Goal: Task Accomplishment & Management: Manage account settings

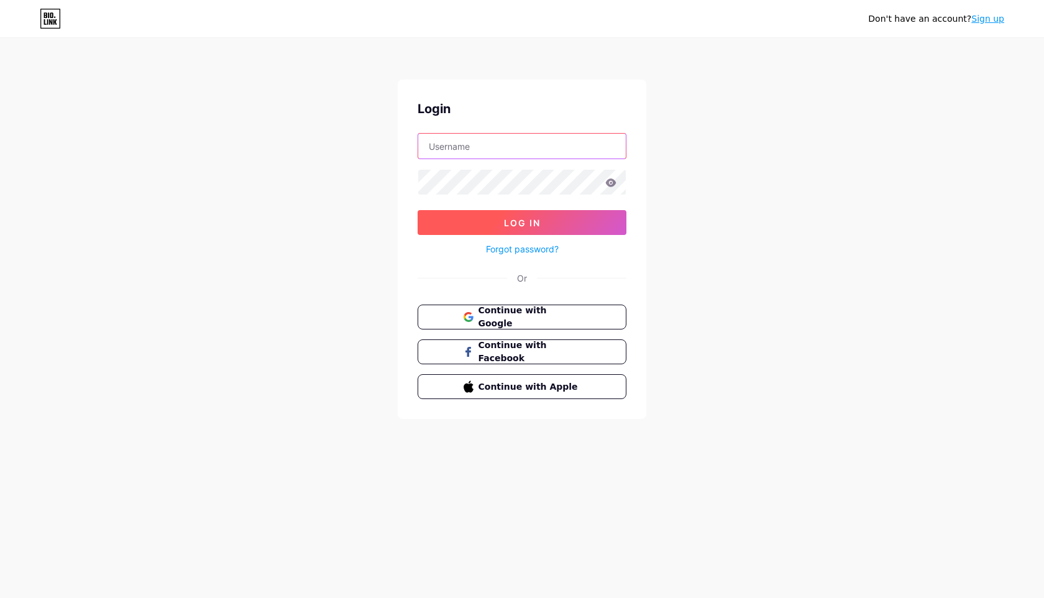
type input "[EMAIL_ADDRESS][DOMAIN_NAME]"
click at [492, 227] on button "Log In" at bounding box center [522, 222] width 209 height 25
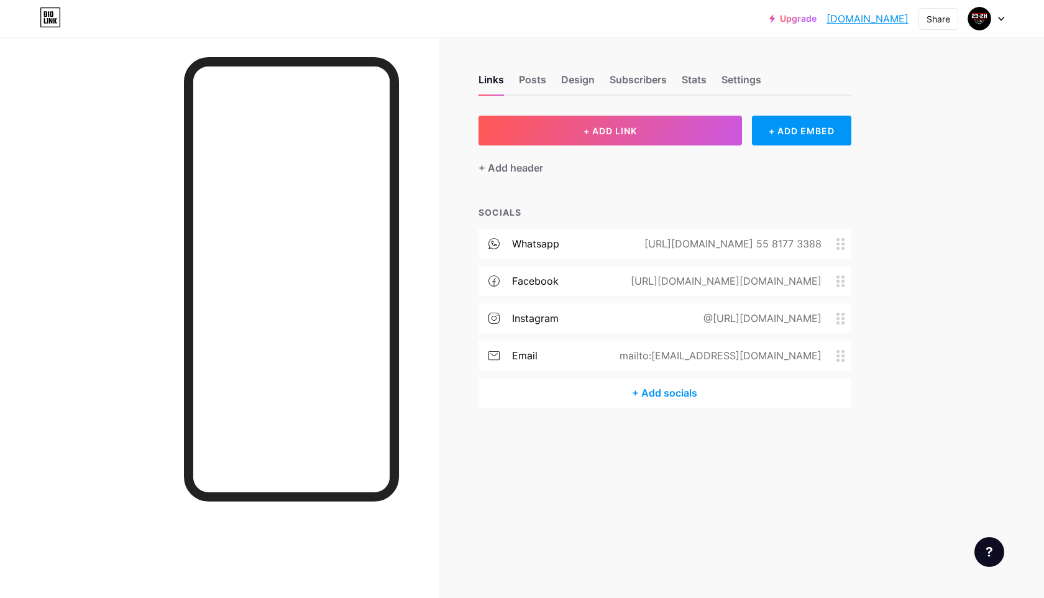
click at [531, 246] on div "whatsapp" at bounding box center [535, 243] width 47 height 15
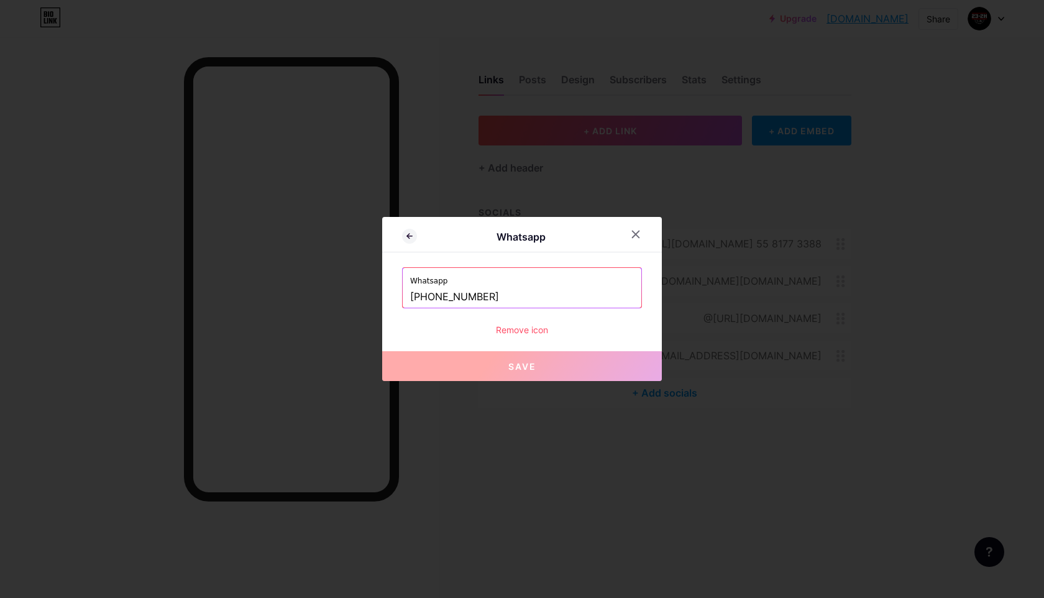
drag, startPoint x: 440, startPoint y: 293, endPoint x: 571, endPoint y: 294, distance: 131.1
click at [571, 294] on input "[PHONE_NUMBER]" at bounding box center [522, 296] width 224 height 21
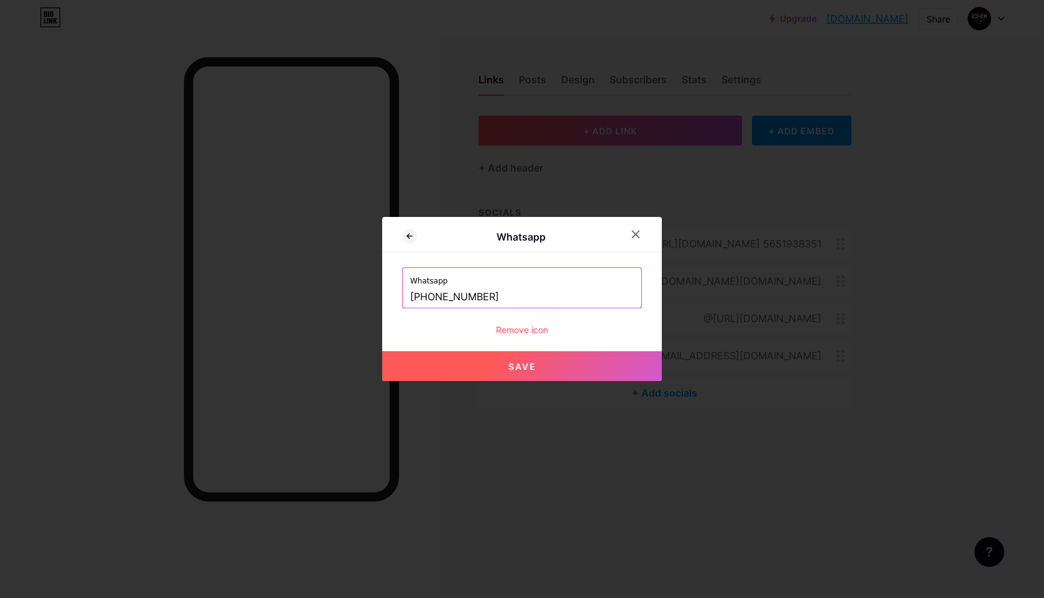
click at [528, 368] on span "Save" at bounding box center [522, 366] width 28 height 11
type input "[URL][DOMAIN_NAME] 5651938351"
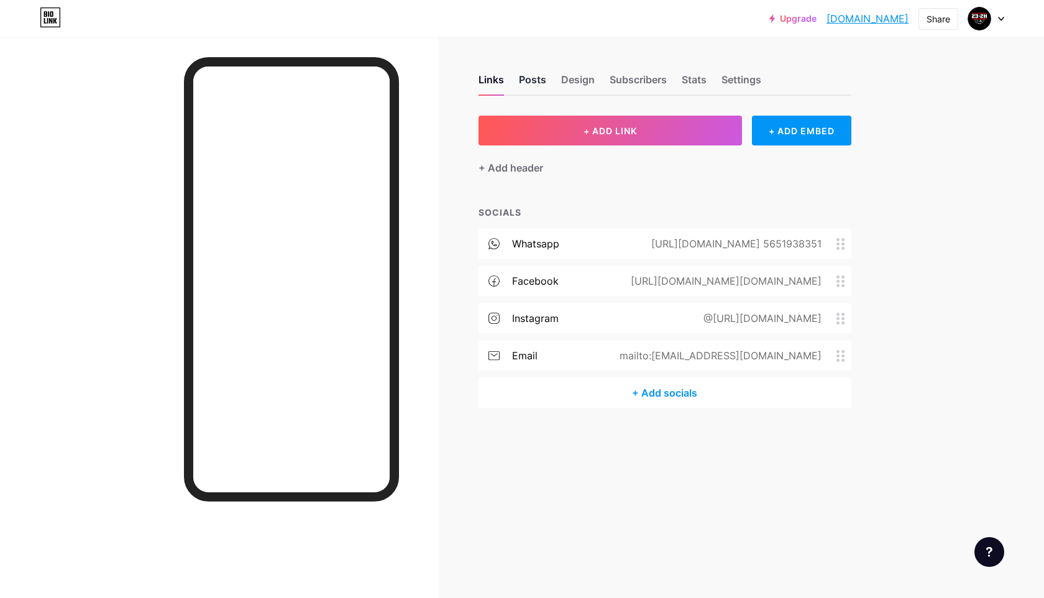
click at [531, 80] on div "Posts" at bounding box center [532, 83] width 27 height 22
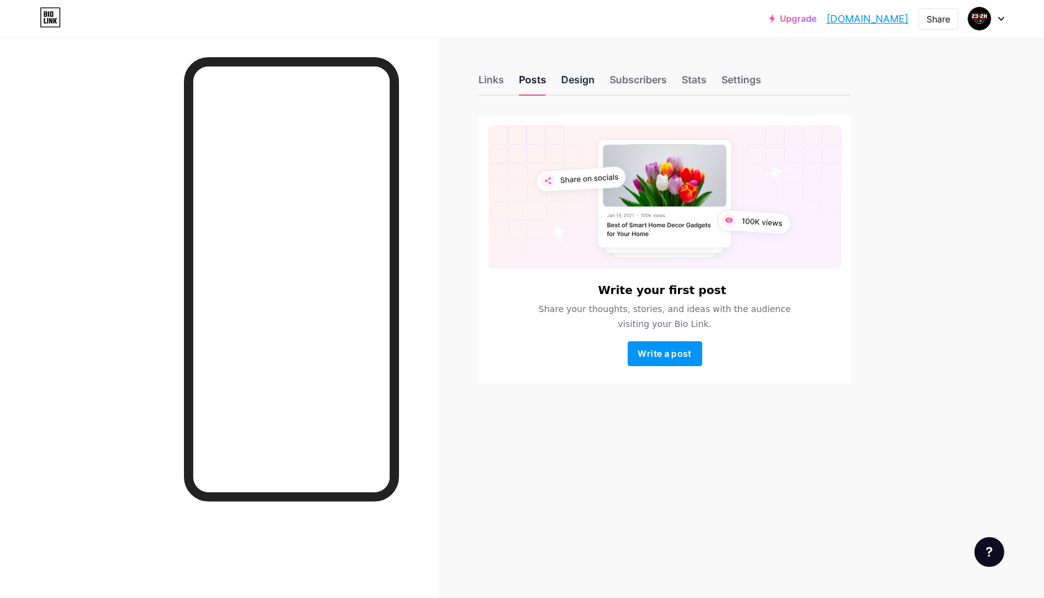
click at [584, 81] on div "Design" at bounding box center [578, 83] width 34 height 22
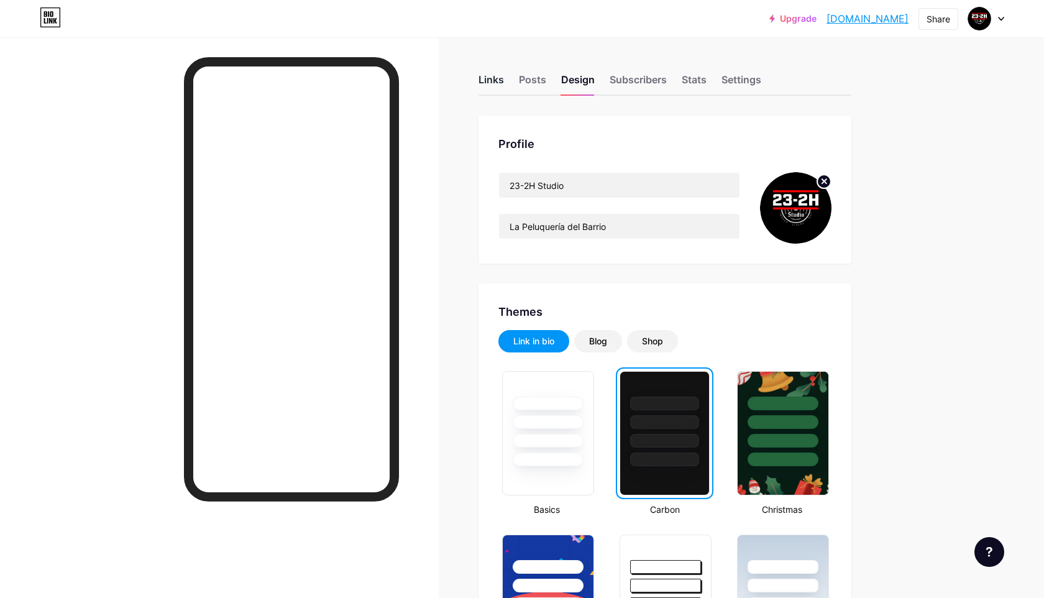
click at [491, 83] on div "Links" at bounding box center [490, 83] width 25 height 22
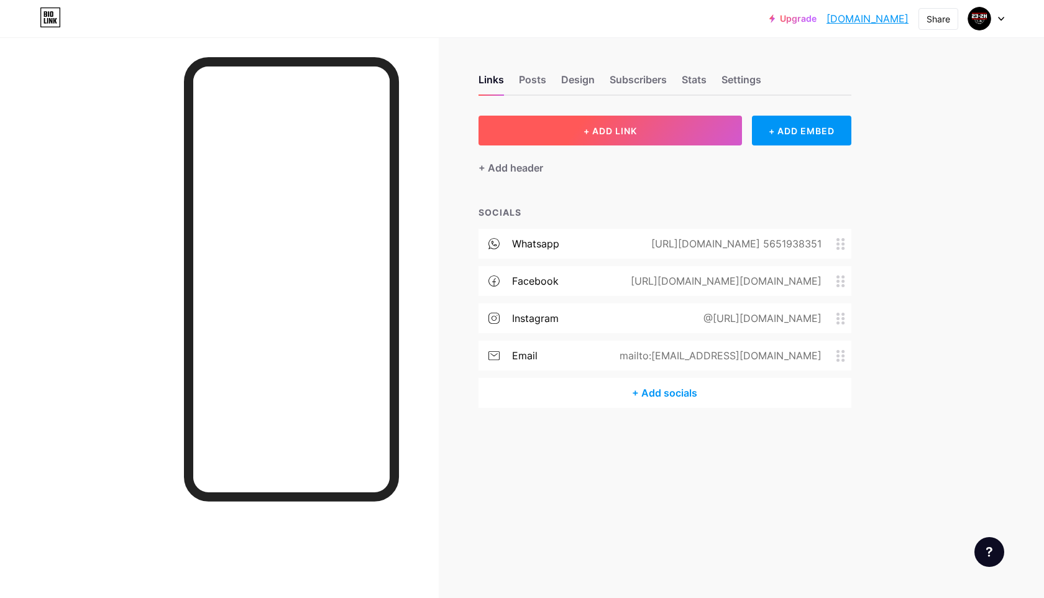
click at [650, 135] on button "+ ADD LINK" at bounding box center [610, 131] width 264 height 30
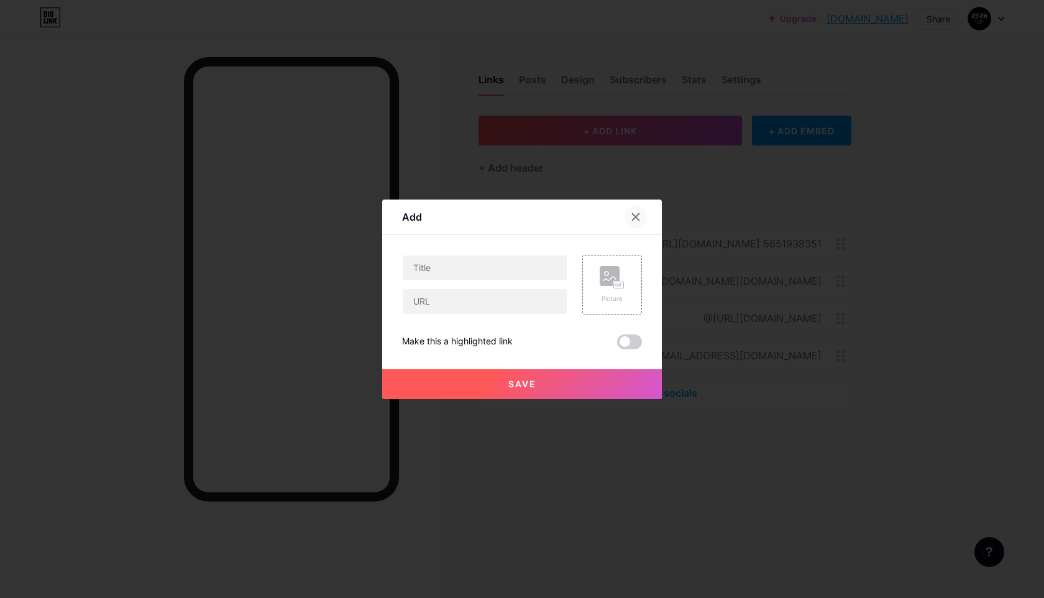
click at [638, 219] on icon at bounding box center [636, 216] width 7 height 7
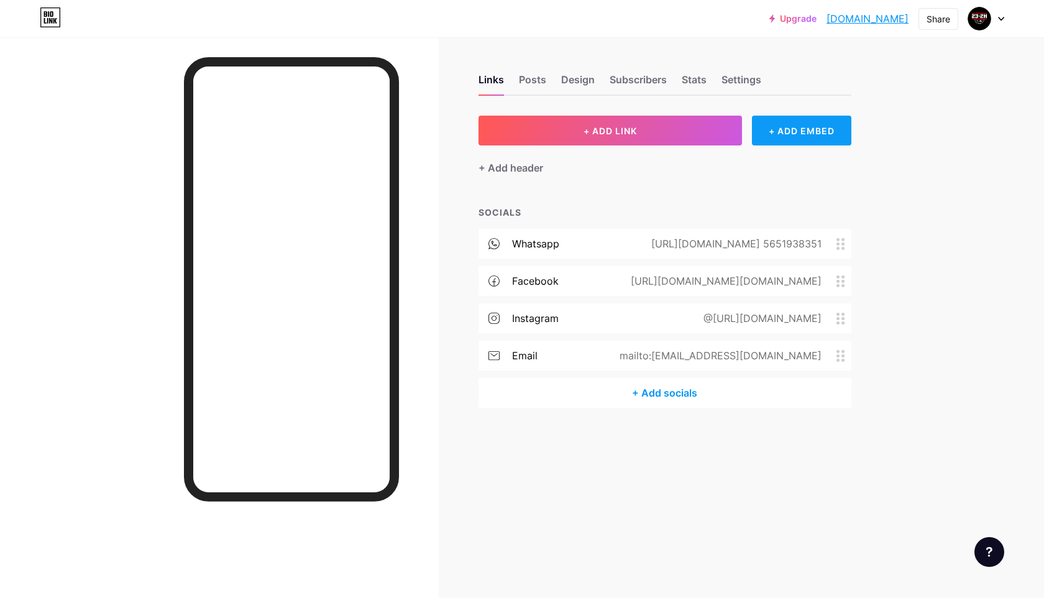
click at [787, 133] on div "+ ADD EMBED" at bounding box center [801, 131] width 99 height 30
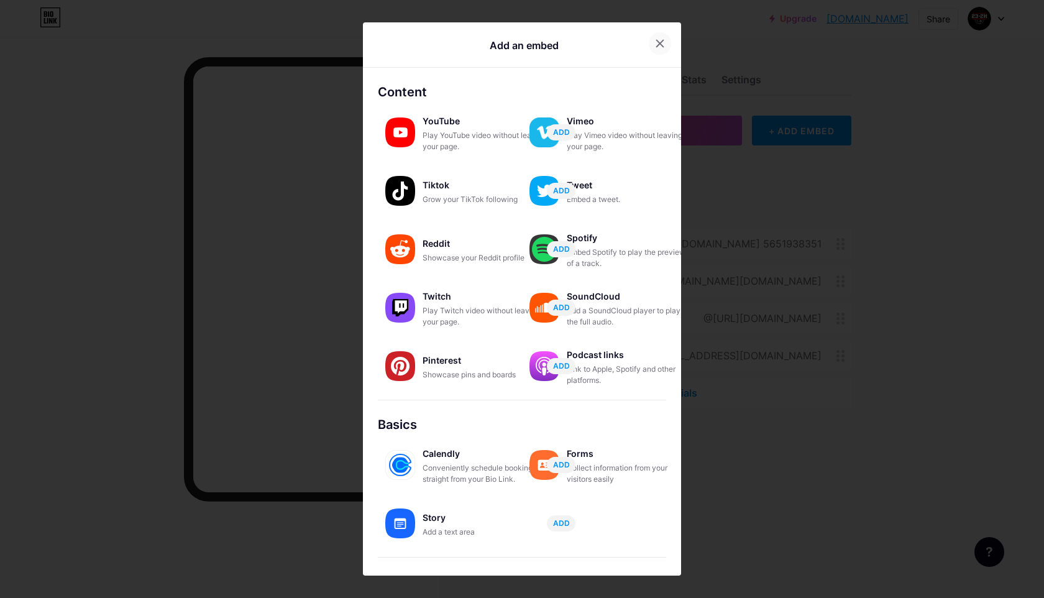
click at [656, 46] on icon at bounding box center [660, 44] width 10 height 10
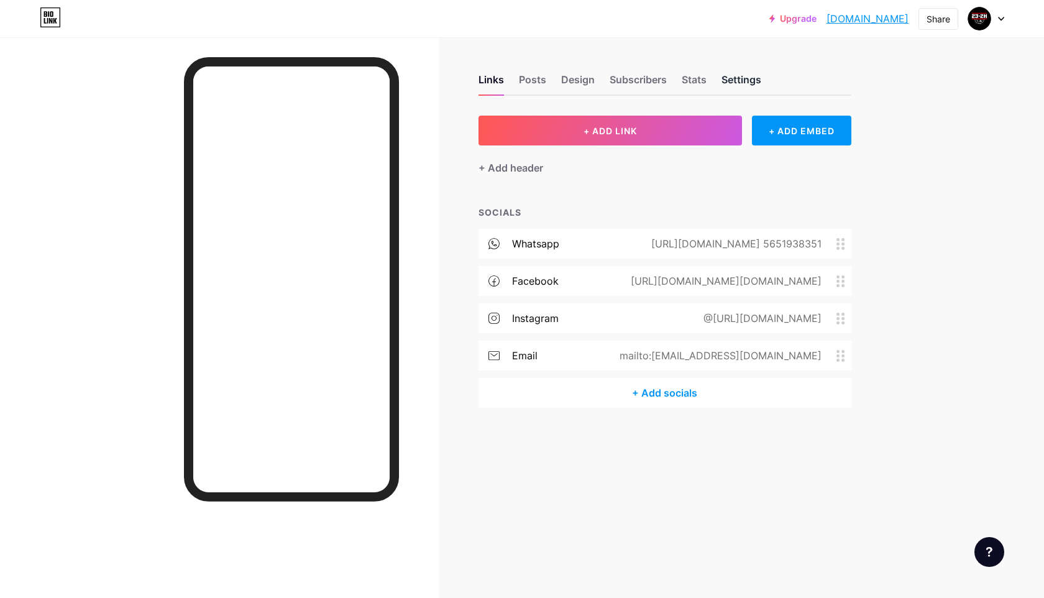
click at [732, 85] on div "Settings" at bounding box center [741, 83] width 40 height 22
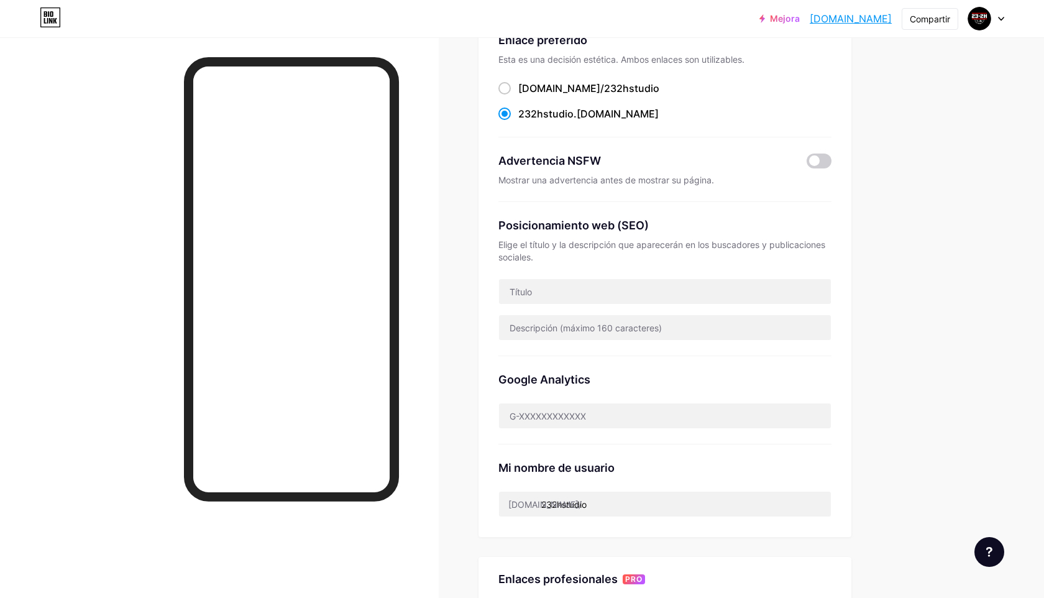
scroll to position [98, 0]
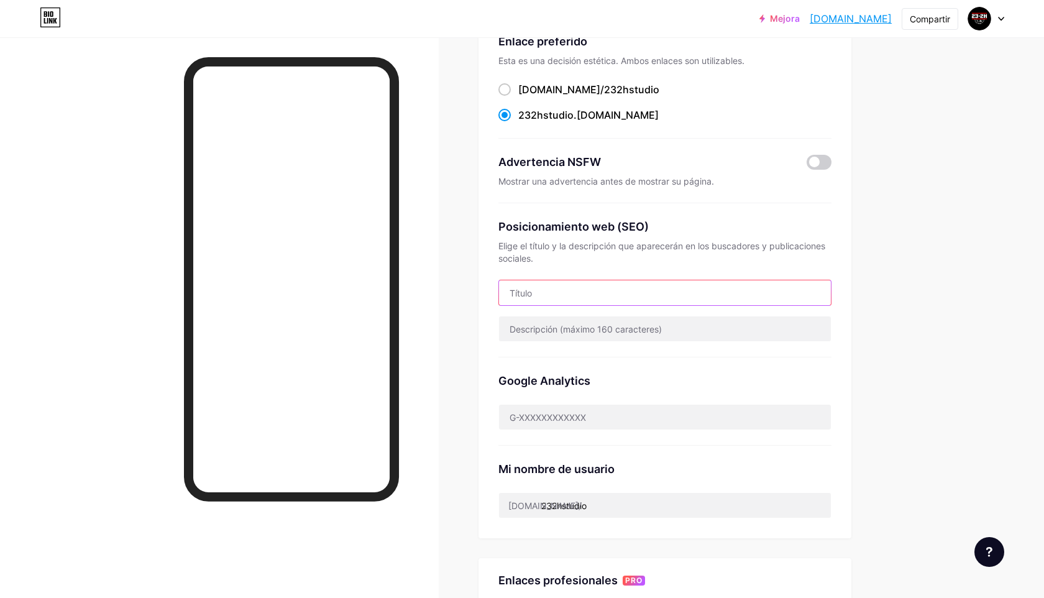
click at [633, 295] on input "text" at bounding box center [665, 292] width 332 height 25
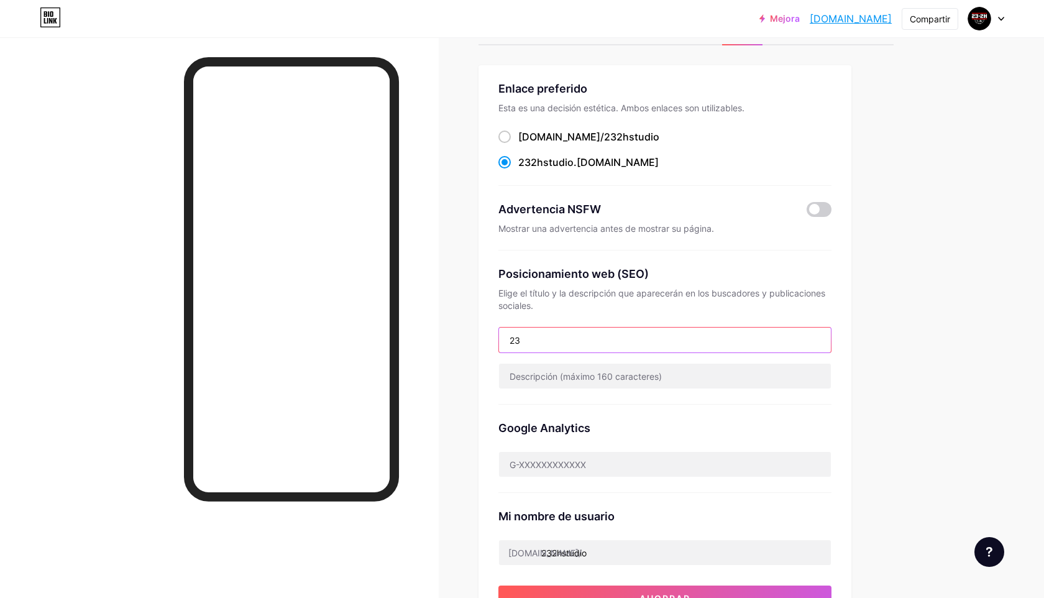
scroll to position [47, 0]
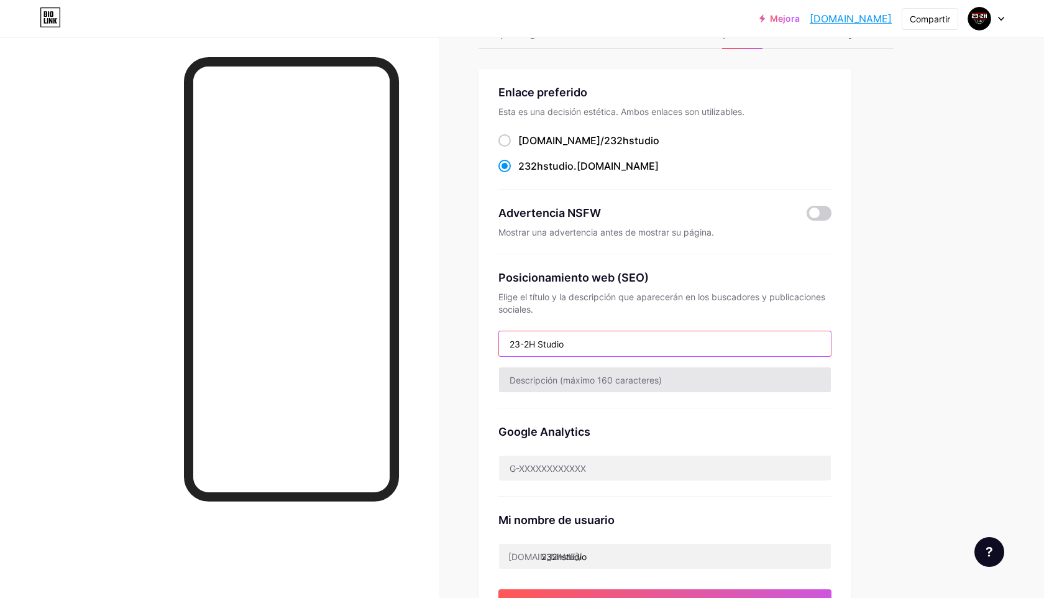
type input "23-2H Studio"
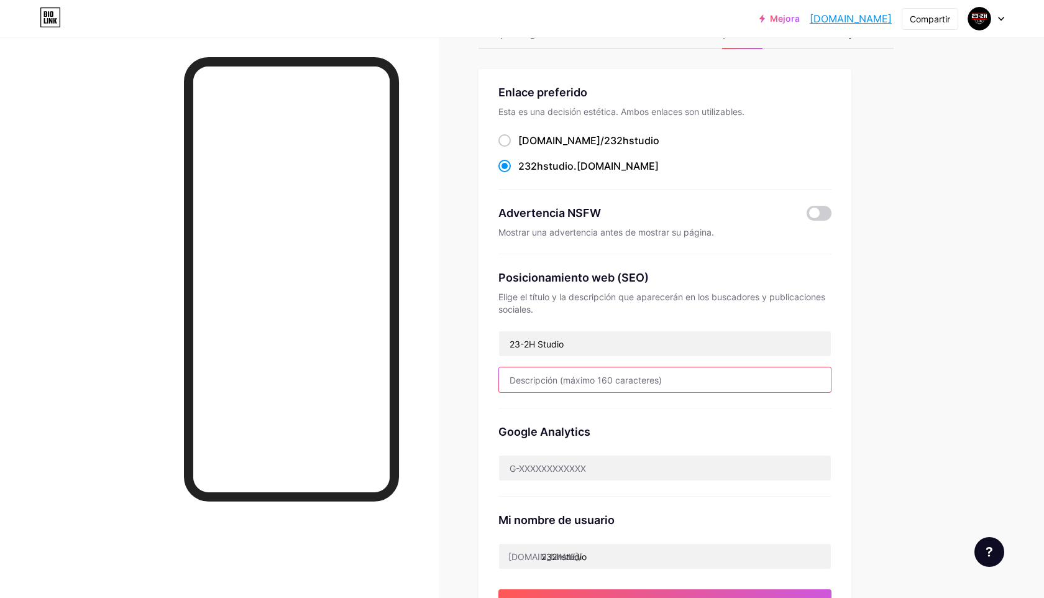
click at [620, 381] on input "text" at bounding box center [665, 379] width 332 height 25
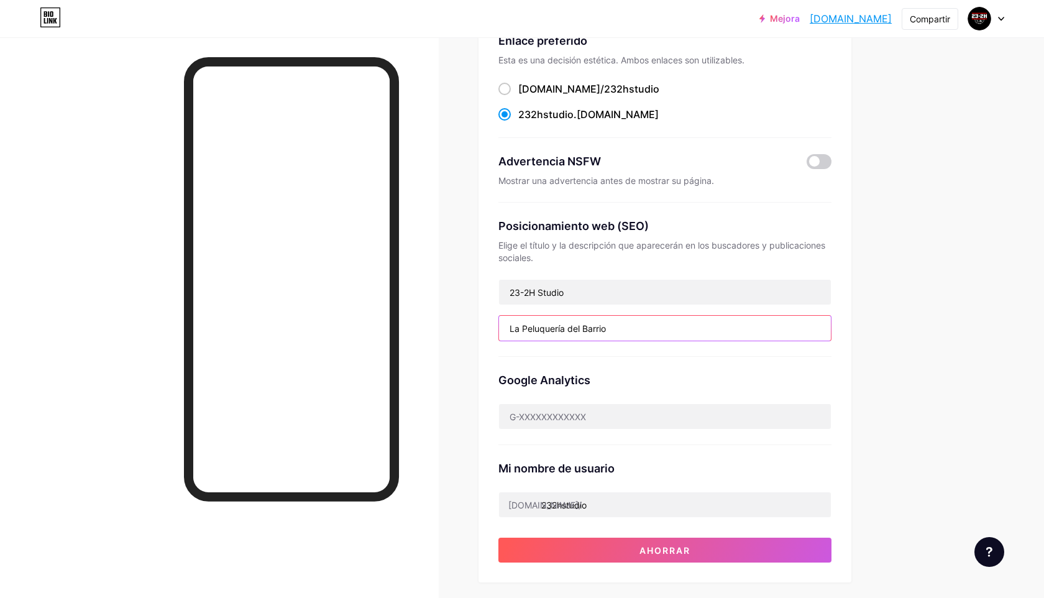
scroll to position [111, 0]
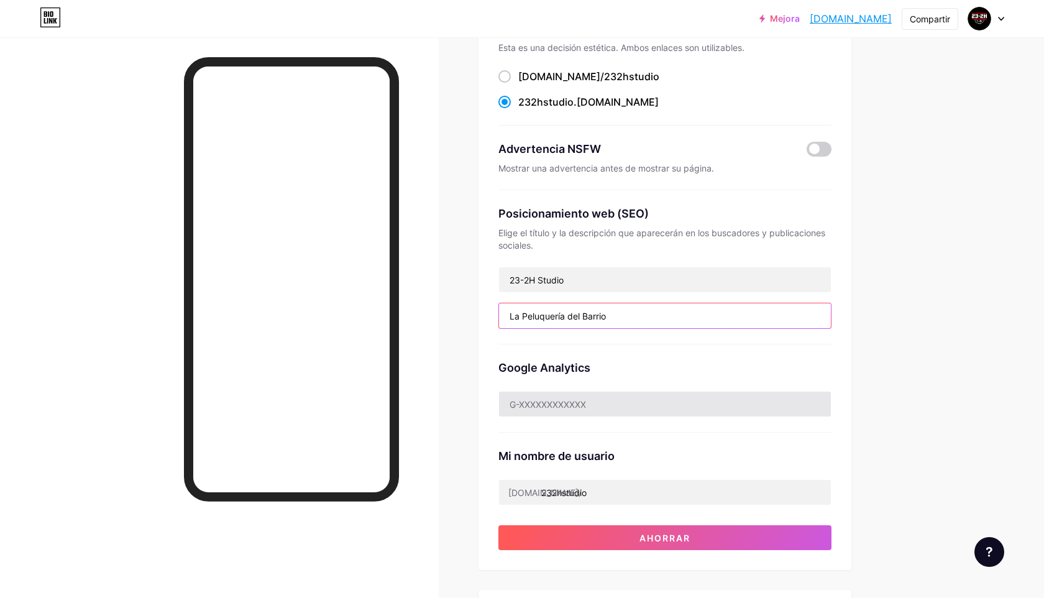
type input "La Peluquería del Barrio"
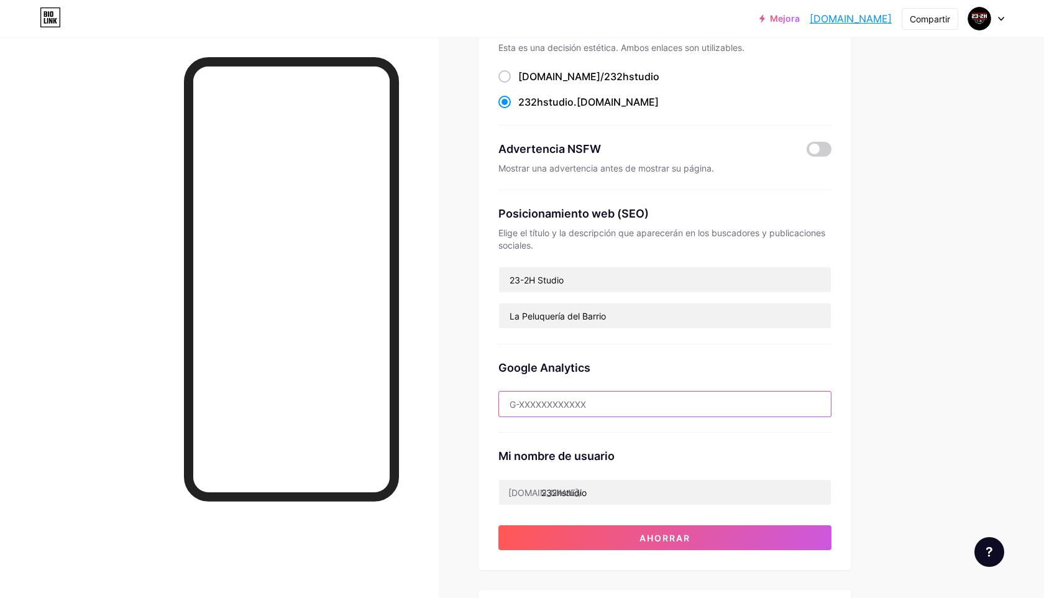
click at [596, 409] on input "text" at bounding box center [665, 403] width 332 height 25
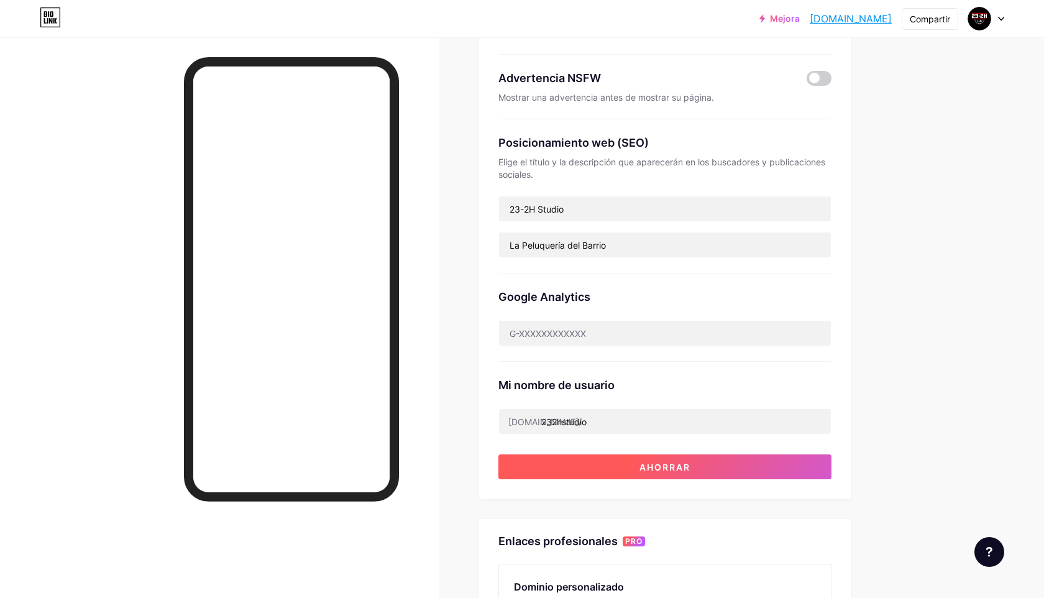
click at [633, 467] on button "Ahorrar" at bounding box center [664, 466] width 333 height 25
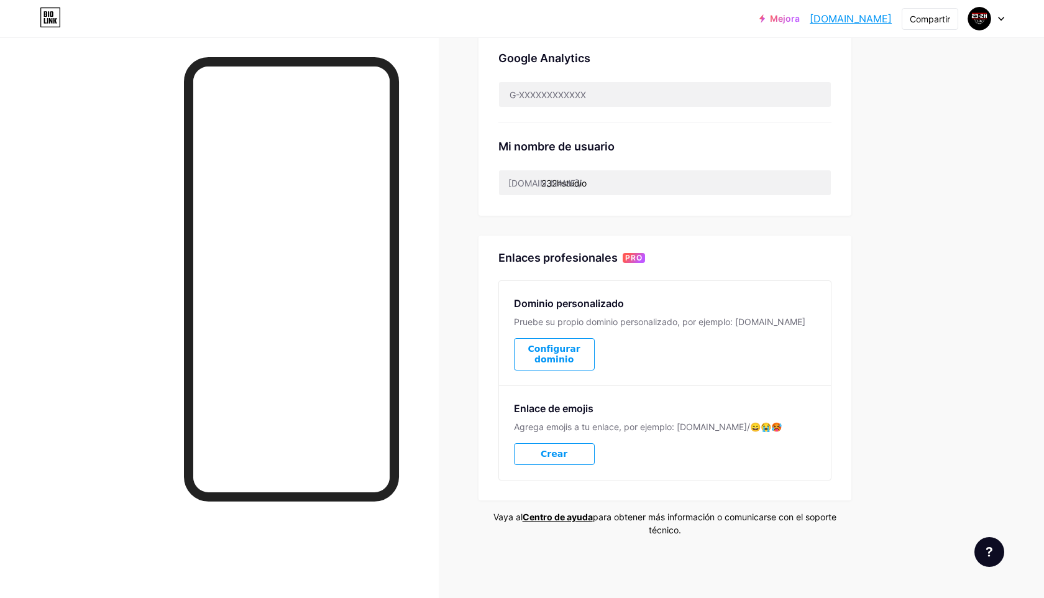
scroll to position [0, 0]
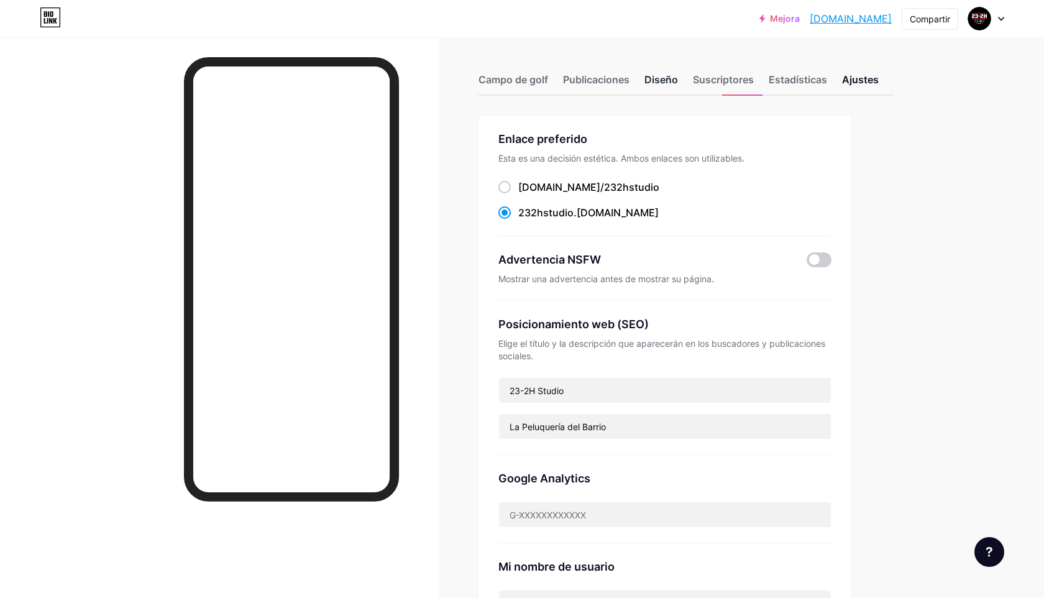
click at [664, 81] on font "Diseño" at bounding box center [661, 79] width 34 height 12
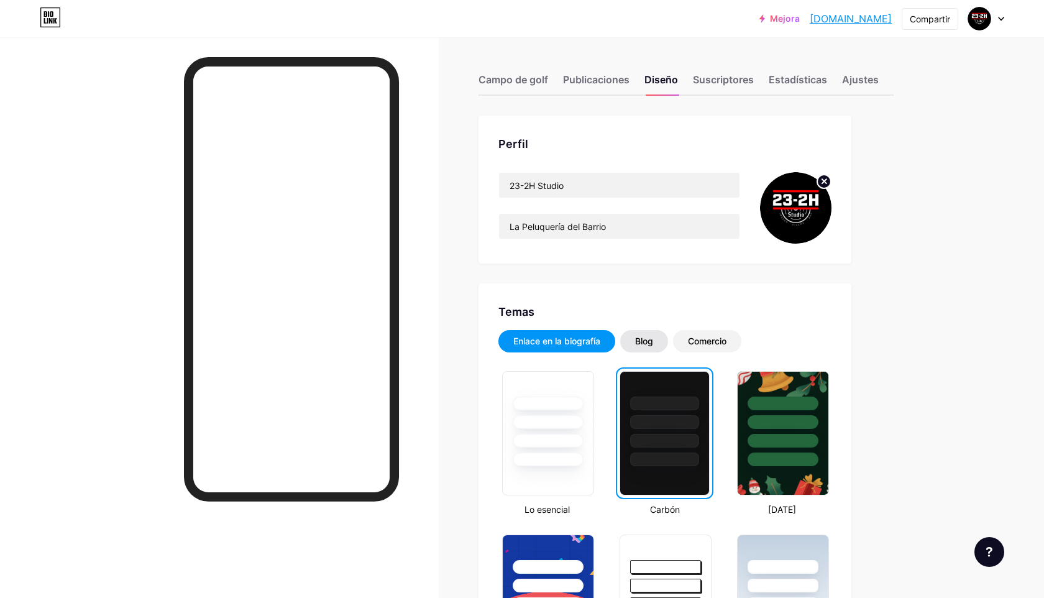
click at [652, 342] on font "Blog" at bounding box center [644, 341] width 18 height 11
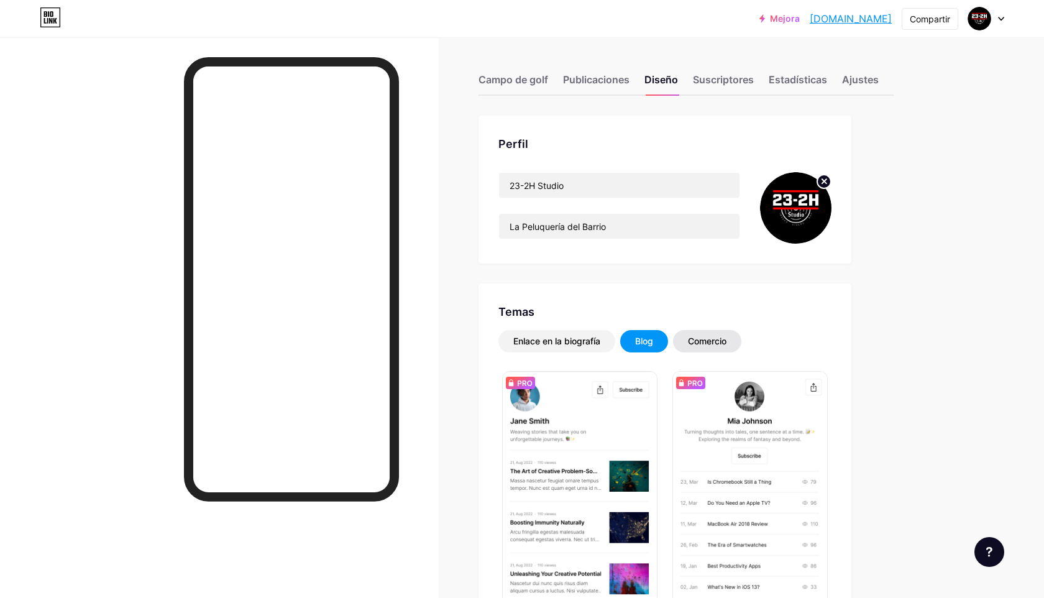
click at [697, 337] on font "Comercio" at bounding box center [707, 341] width 39 height 11
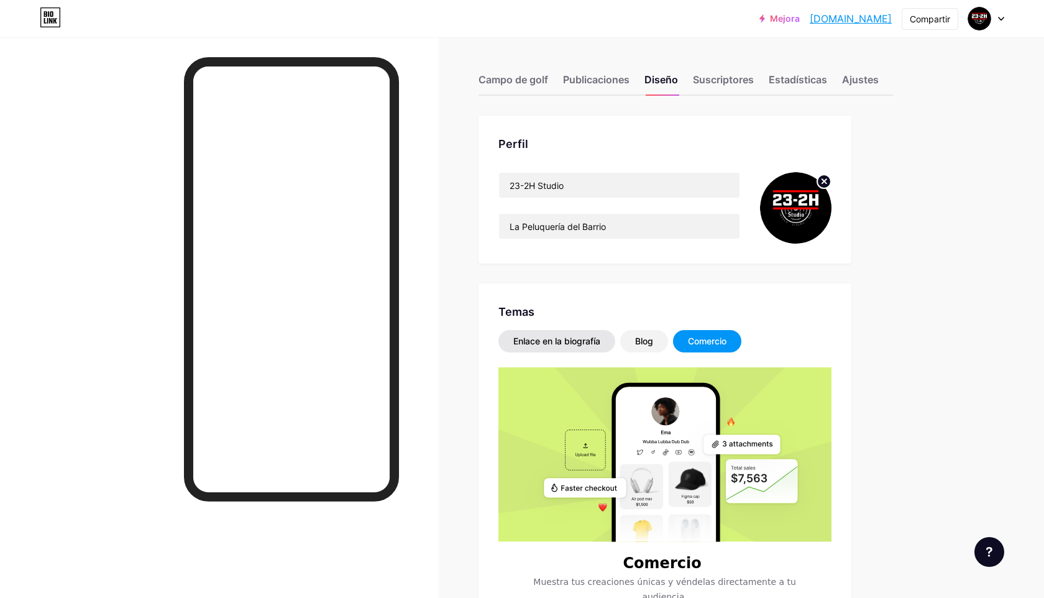
click at [527, 337] on font "Enlace en la biografía" at bounding box center [556, 341] width 87 height 11
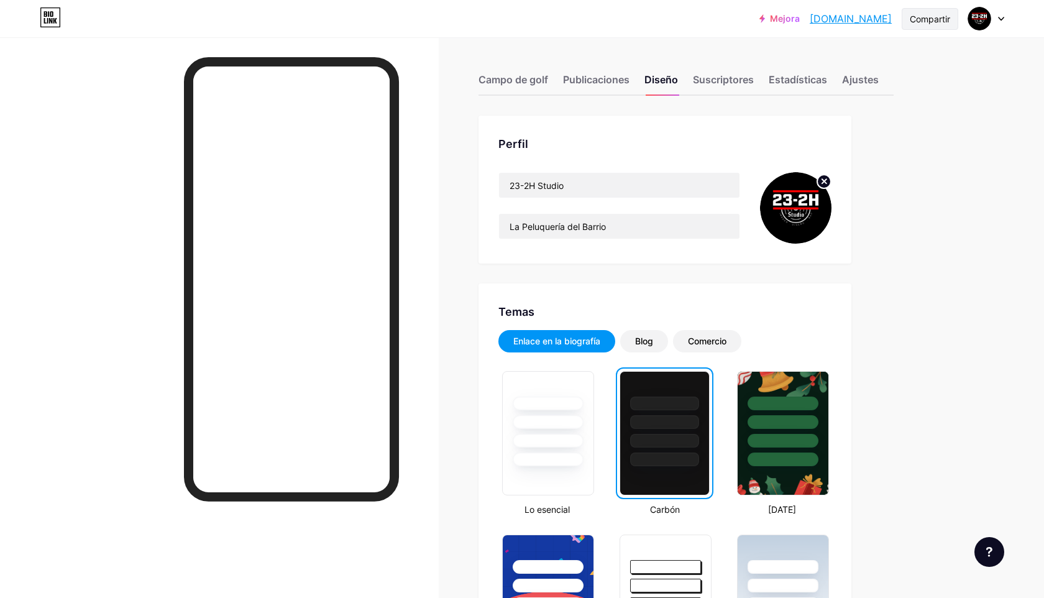
click at [944, 24] on div "Compartir" at bounding box center [930, 18] width 40 height 13
click at [902, 94] on font "Obtener mi código QR" at bounding box center [864, 94] width 105 height 12
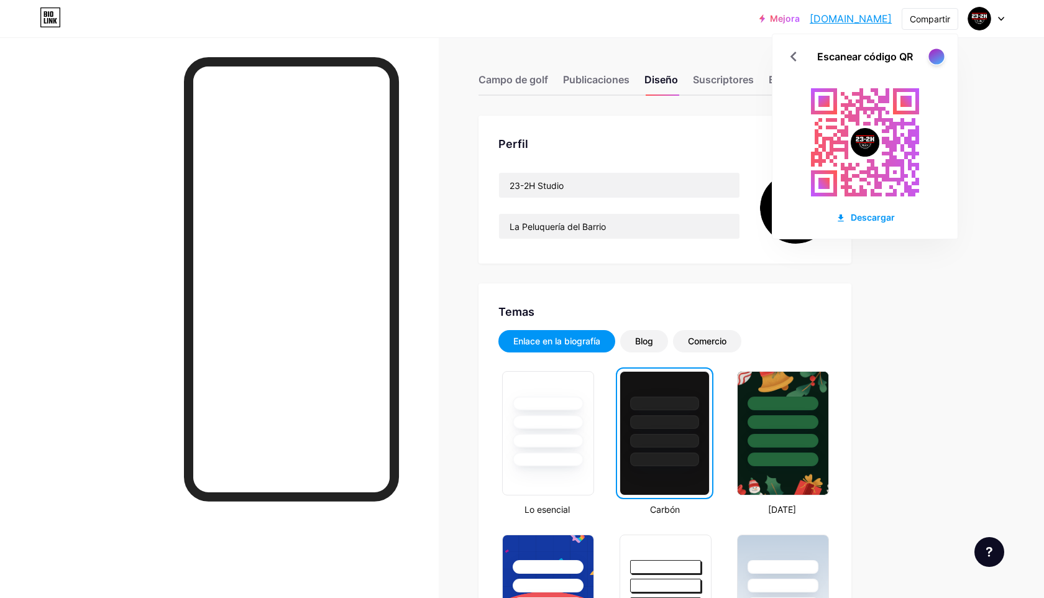
click at [937, 62] on div at bounding box center [936, 56] width 16 height 16
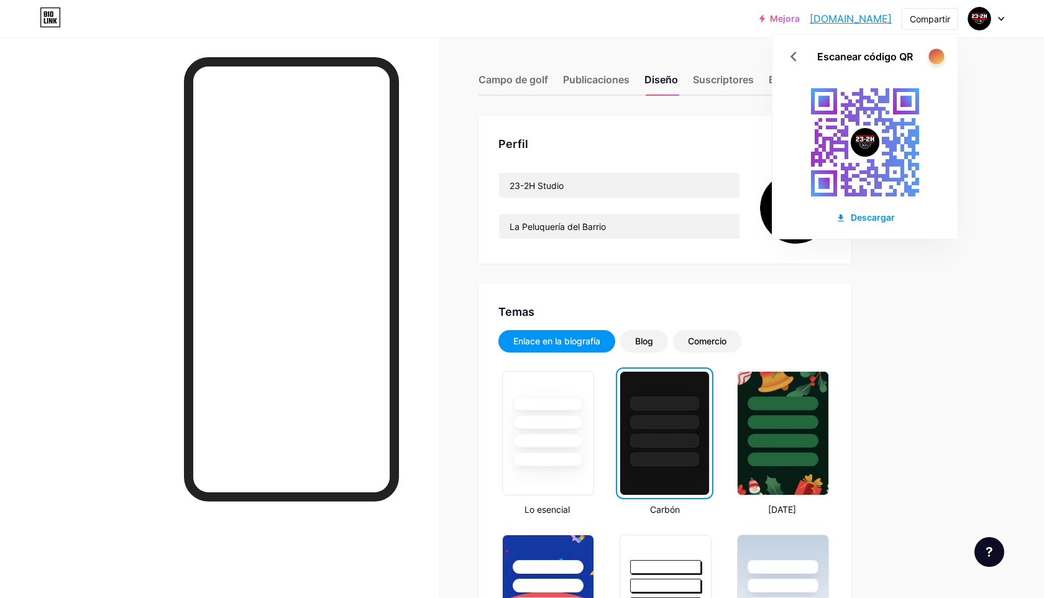
click at [937, 62] on div at bounding box center [936, 56] width 16 height 16
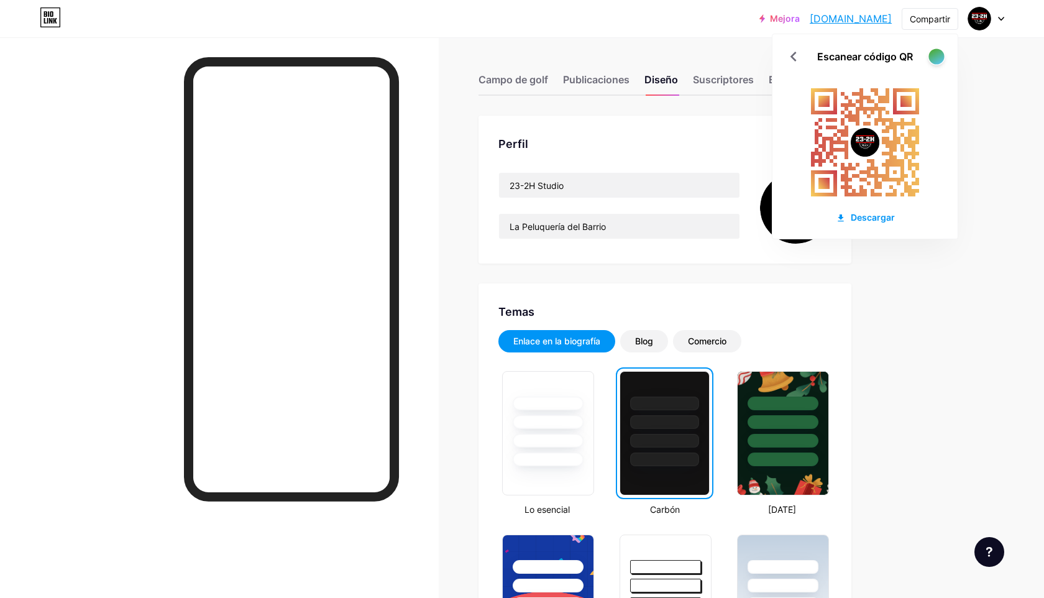
click at [937, 62] on div at bounding box center [936, 56] width 16 height 16
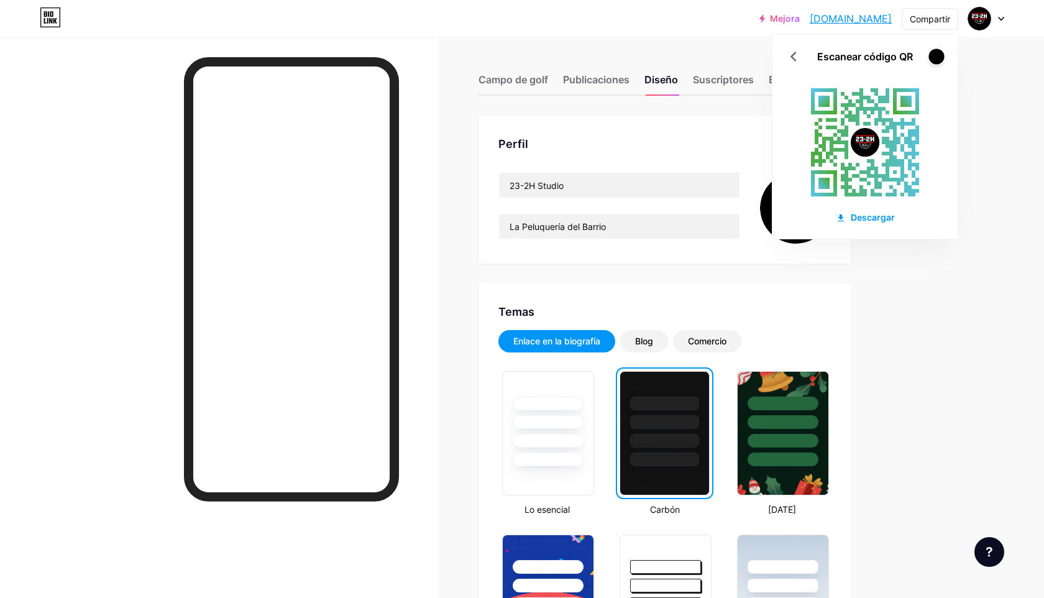
click at [937, 62] on div at bounding box center [936, 56] width 16 height 16
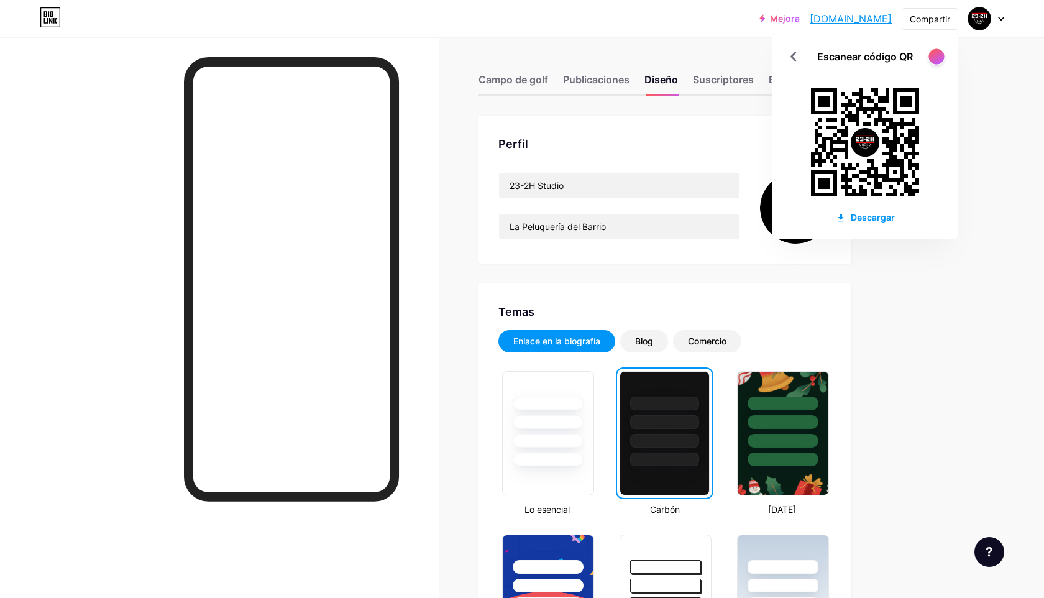
click at [937, 62] on div at bounding box center [936, 56] width 16 height 16
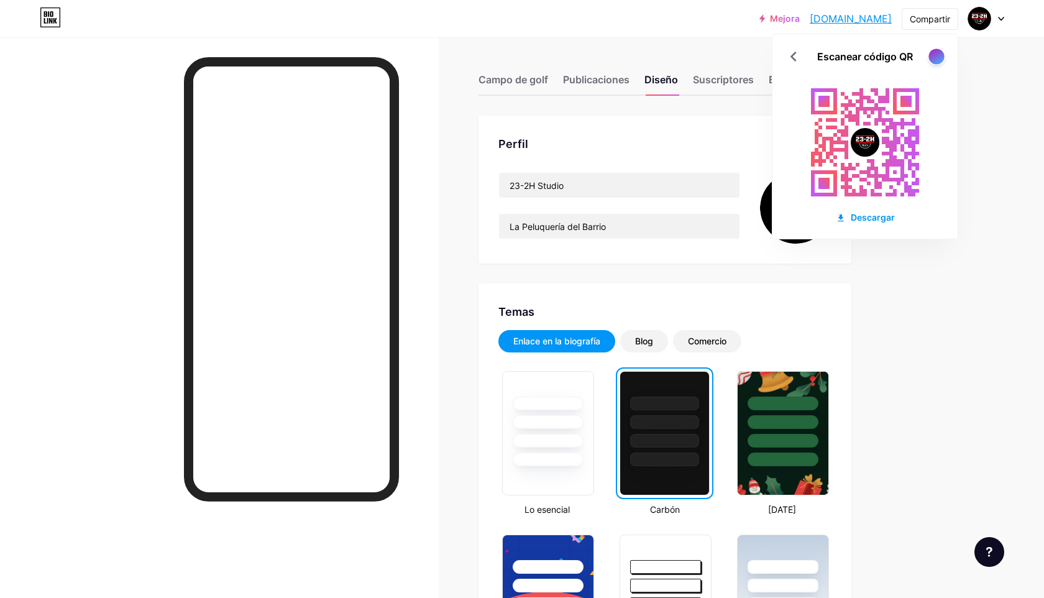
click at [937, 62] on div at bounding box center [936, 56] width 16 height 16
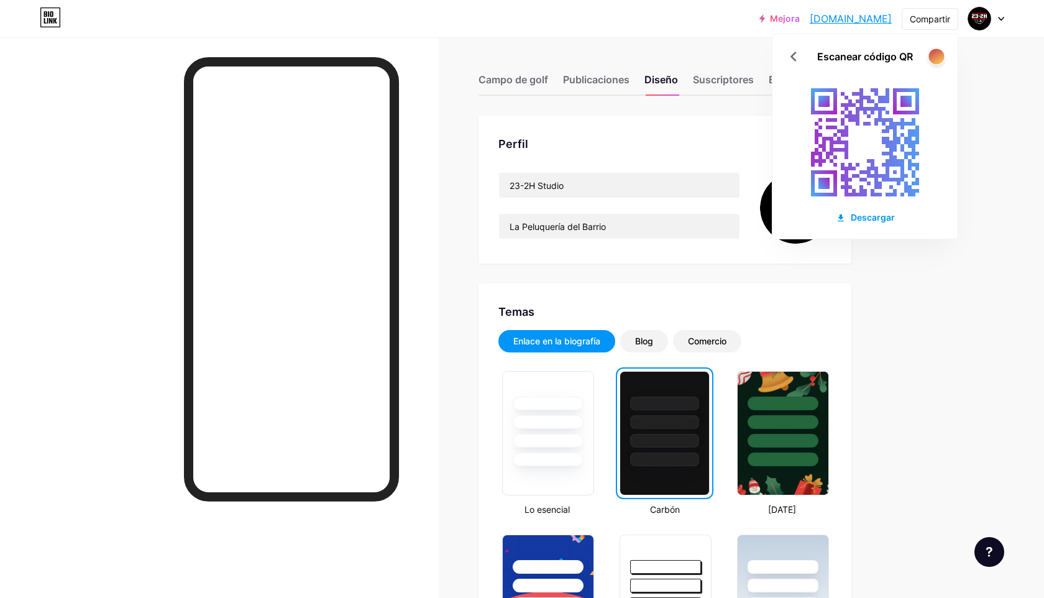
click at [937, 62] on div at bounding box center [936, 56] width 16 height 16
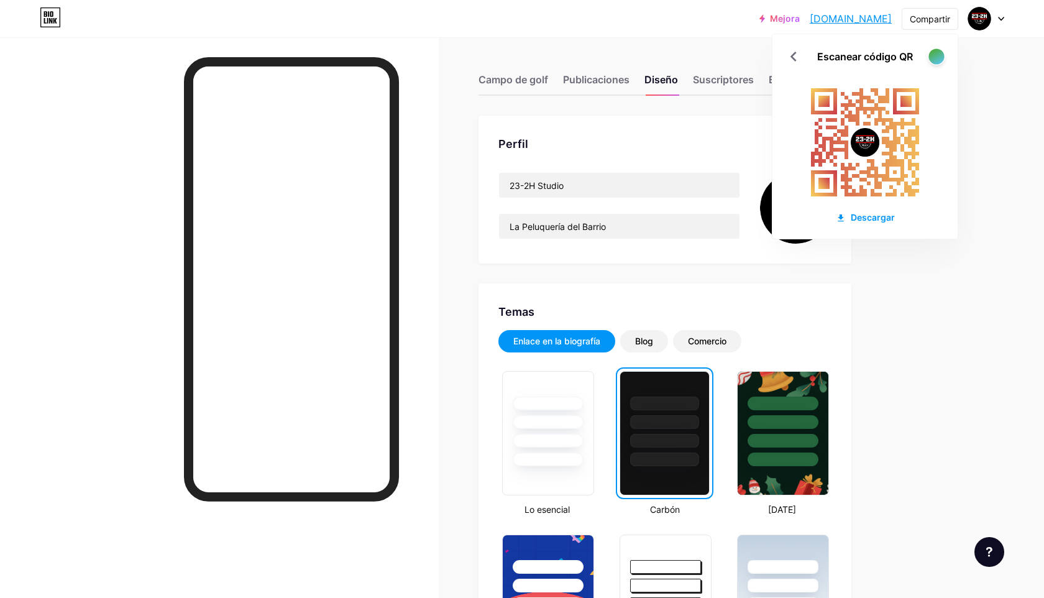
click at [937, 62] on div at bounding box center [936, 56] width 16 height 16
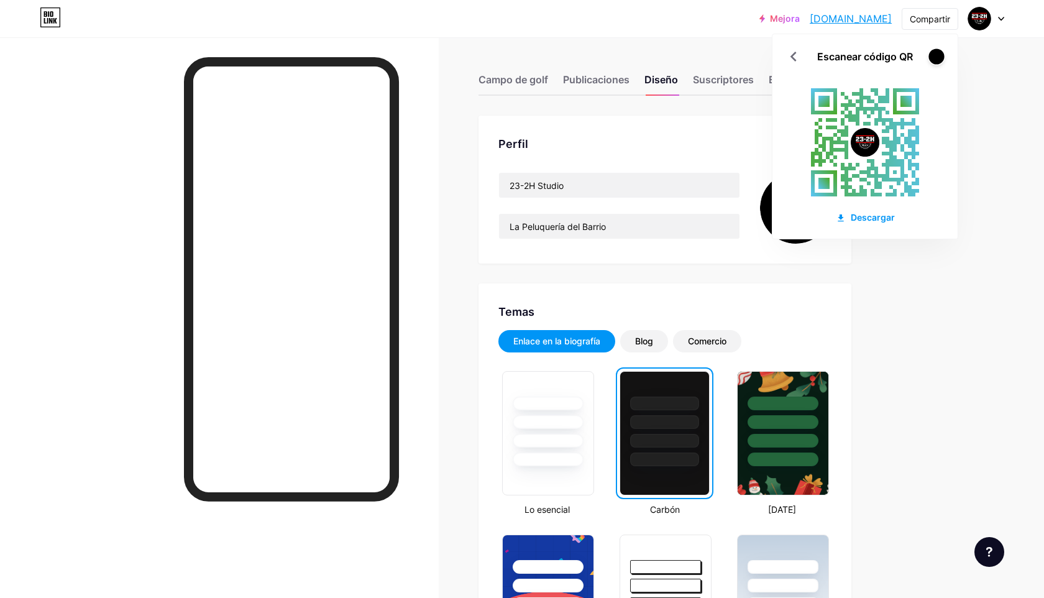
click at [937, 62] on div at bounding box center [936, 56] width 16 height 16
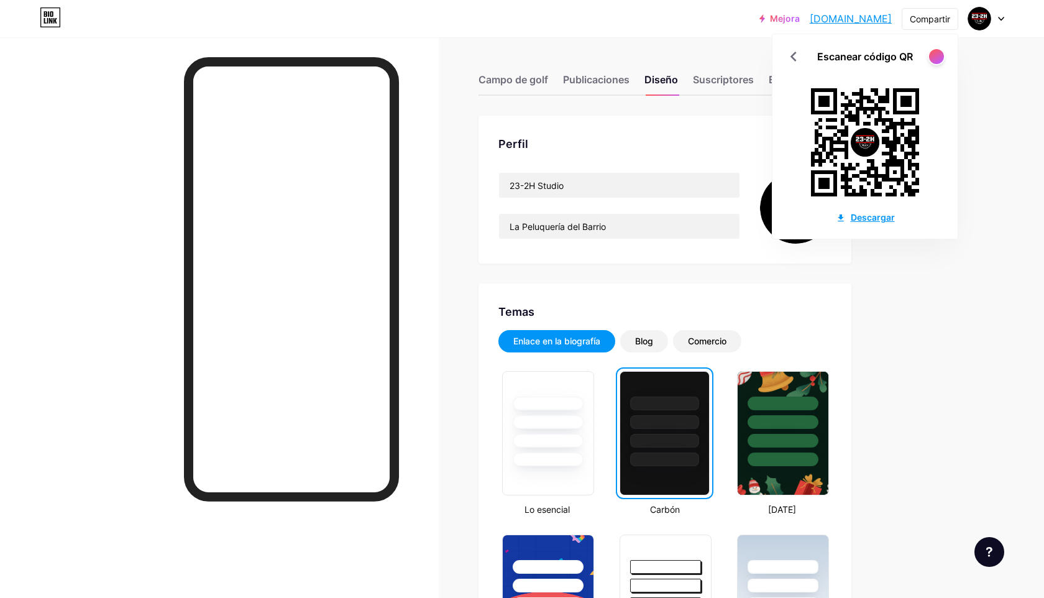
click at [859, 217] on font "Descargar" at bounding box center [873, 217] width 44 height 11
click at [882, 220] on font "Descargar" at bounding box center [873, 217] width 44 height 11
